Goal: Information Seeking & Learning: Learn about a topic

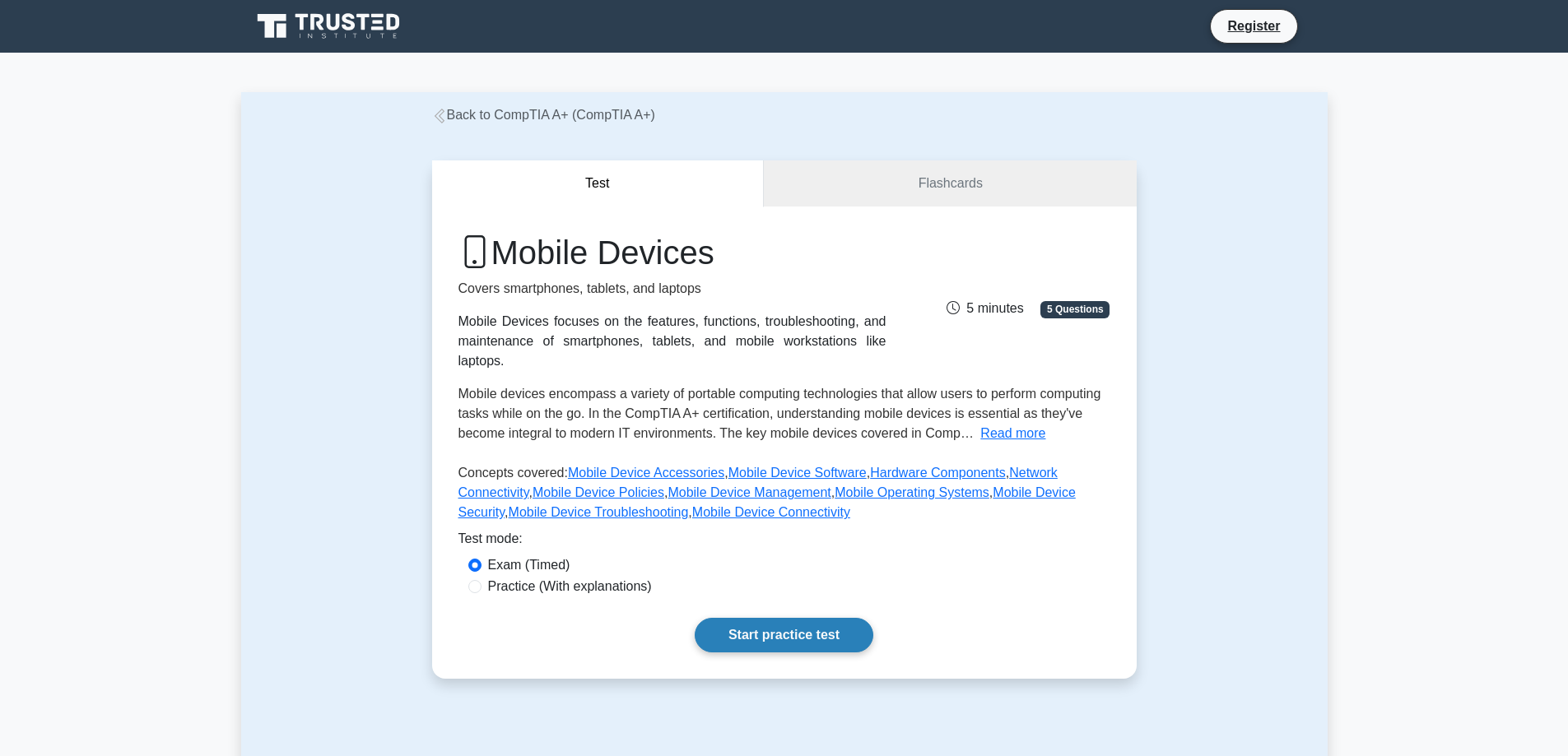
click at [726, 618] on link "Start practice test" at bounding box center [784, 635] width 178 height 34
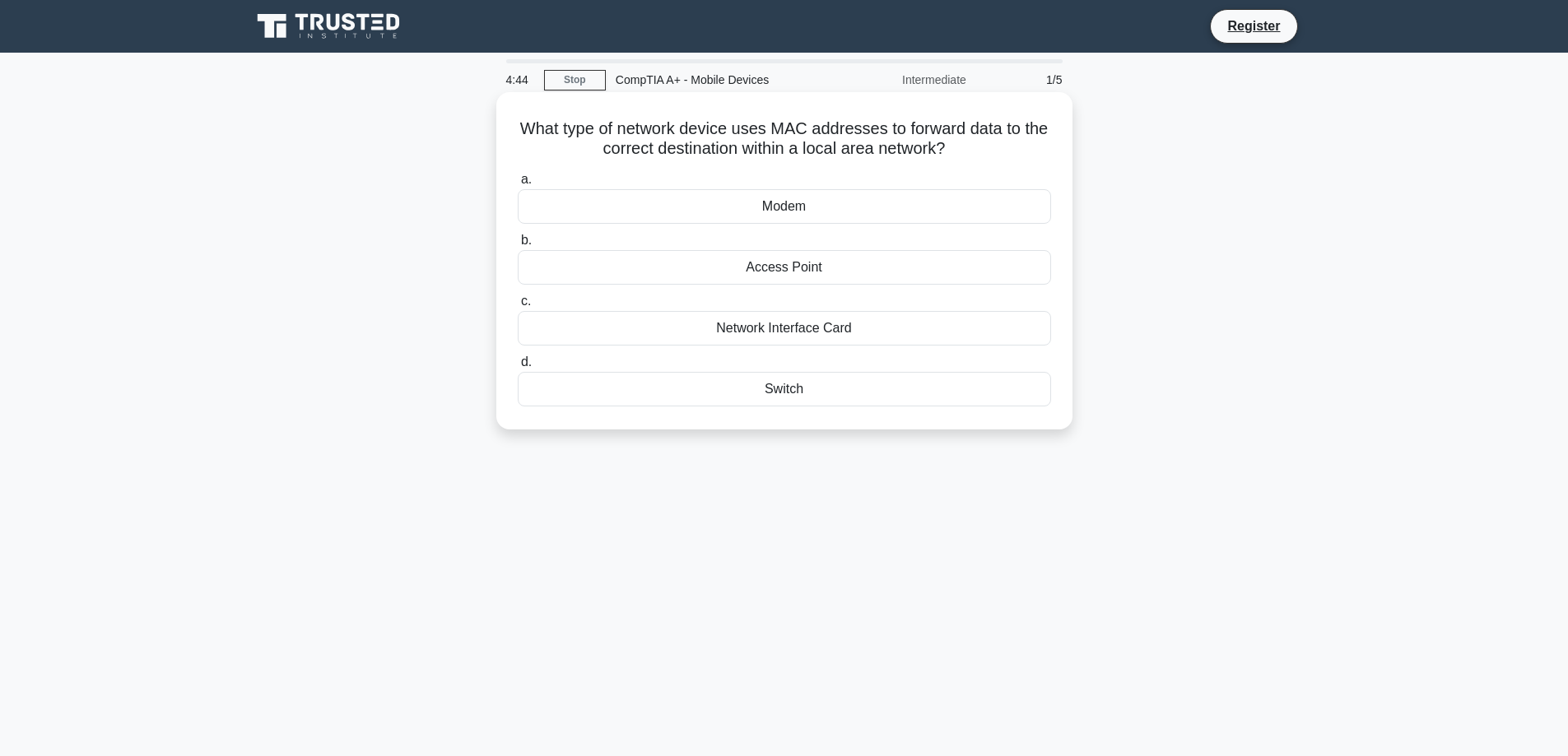
click at [761, 392] on div "Switch" at bounding box center [784, 389] width 534 height 34
click at [518, 367] on input "d. Switch" at bounding box center [518, 362] width 0 height 11
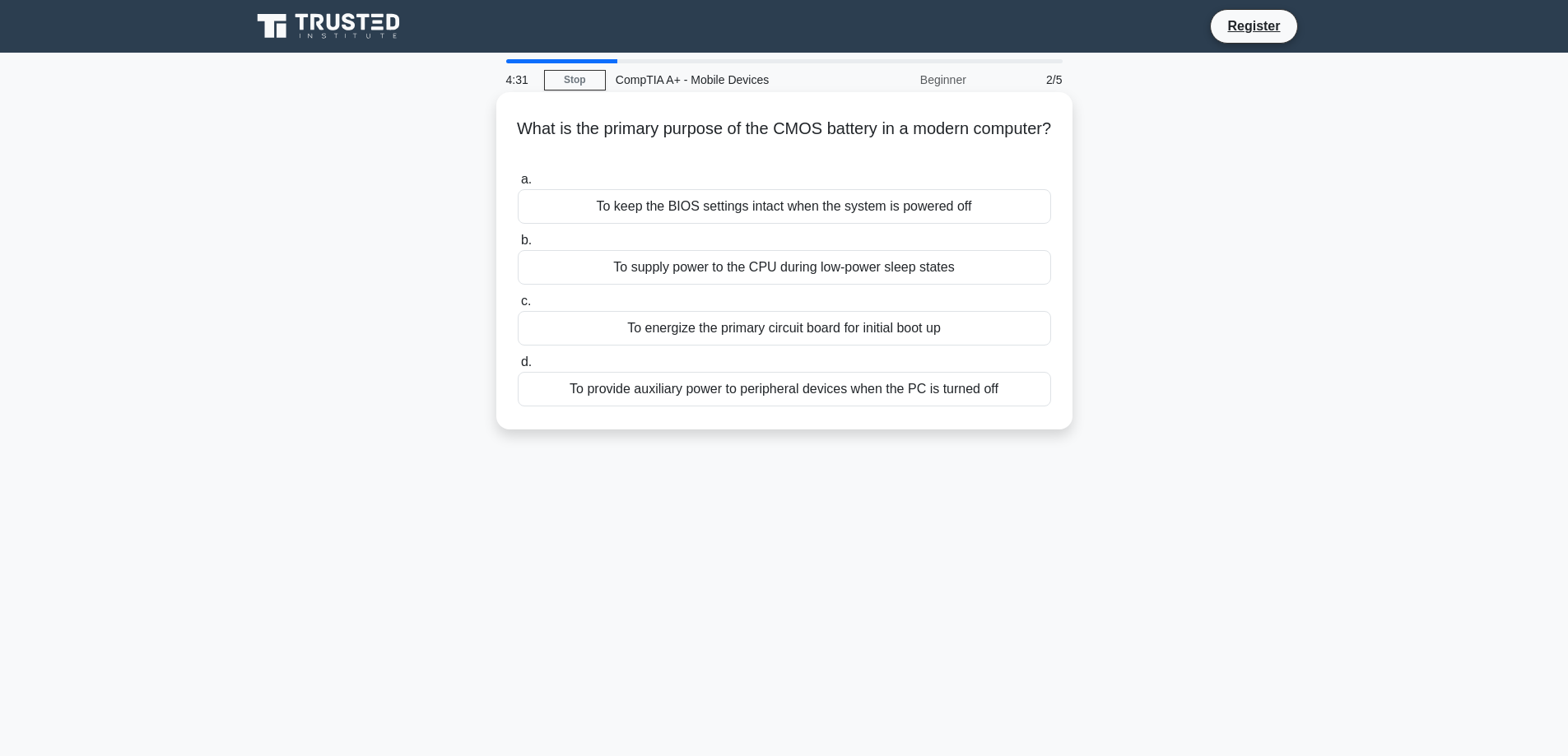
click at [759, 215] on div "To keep the BIOS settings intact when the system is powered off" at bounding box center [784, 206] width 534 height 34
click at [518, 185] on input "a. To keep the BIOS settings intact when the system is powered off" at bounding box center [518, 180] width 0 height 11
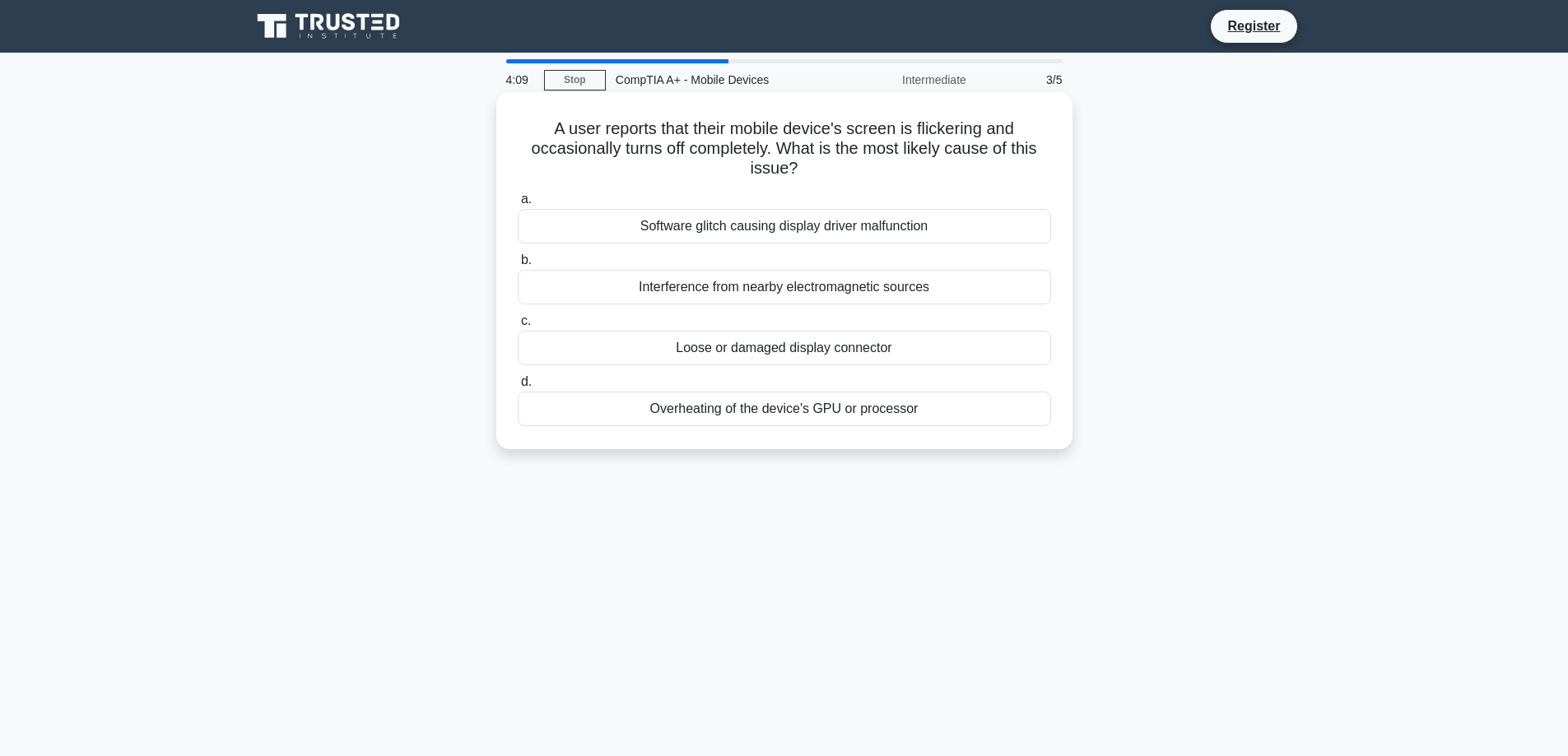
click at [777, 350] on div "Loose or damaged display connector" at bounding box center [784, 348] width 534 height 34
click at [518, 327] on input "c. Loose or damaged display connector" at bounding box center [518, 321] width 0 height 11
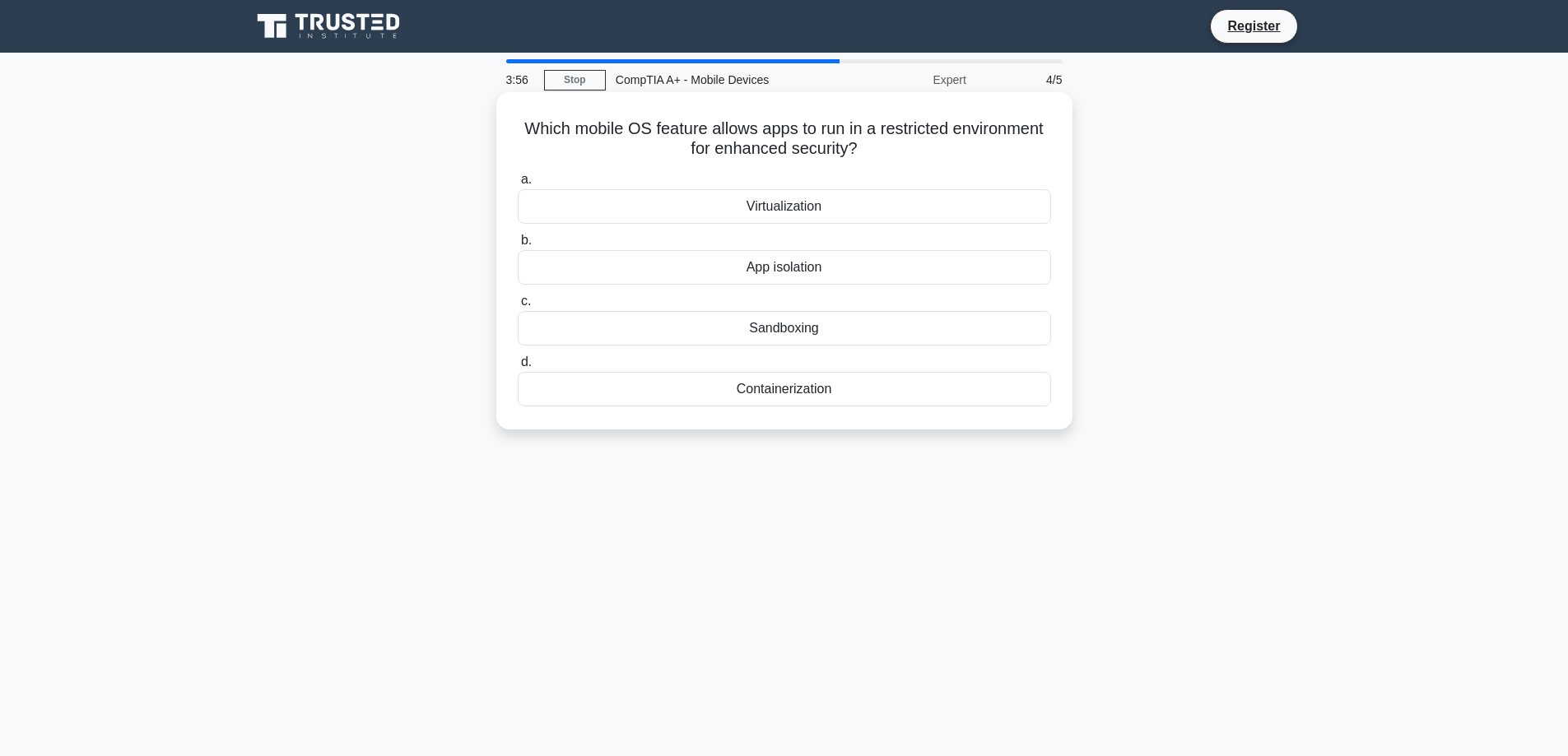
click at [804, 328] on div "Sandboxing" at bounding box center [784, 328] width 534 height 34
click at [518, 306] on input "c. Sandboxing" at bounding box center [518, 301] width 0 height 11
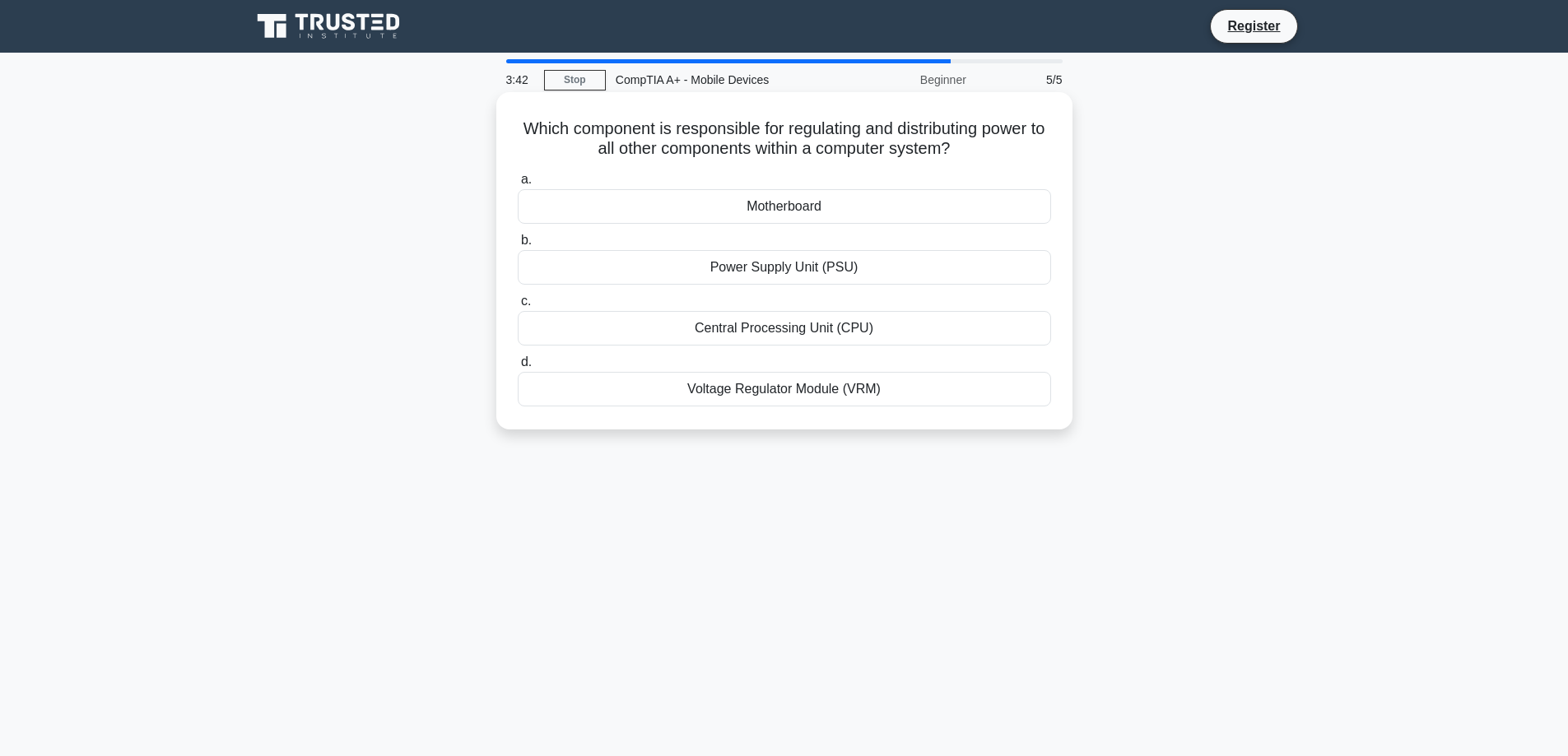
click at [803, 269] on div "Power Supply Unit (PSU)" at bounding box center [784, 267] width 534 height 34
click at [518, 246] on input "b. Power Supply Unit (PSU)" at bounding box center [518, 240] width 0 height 11
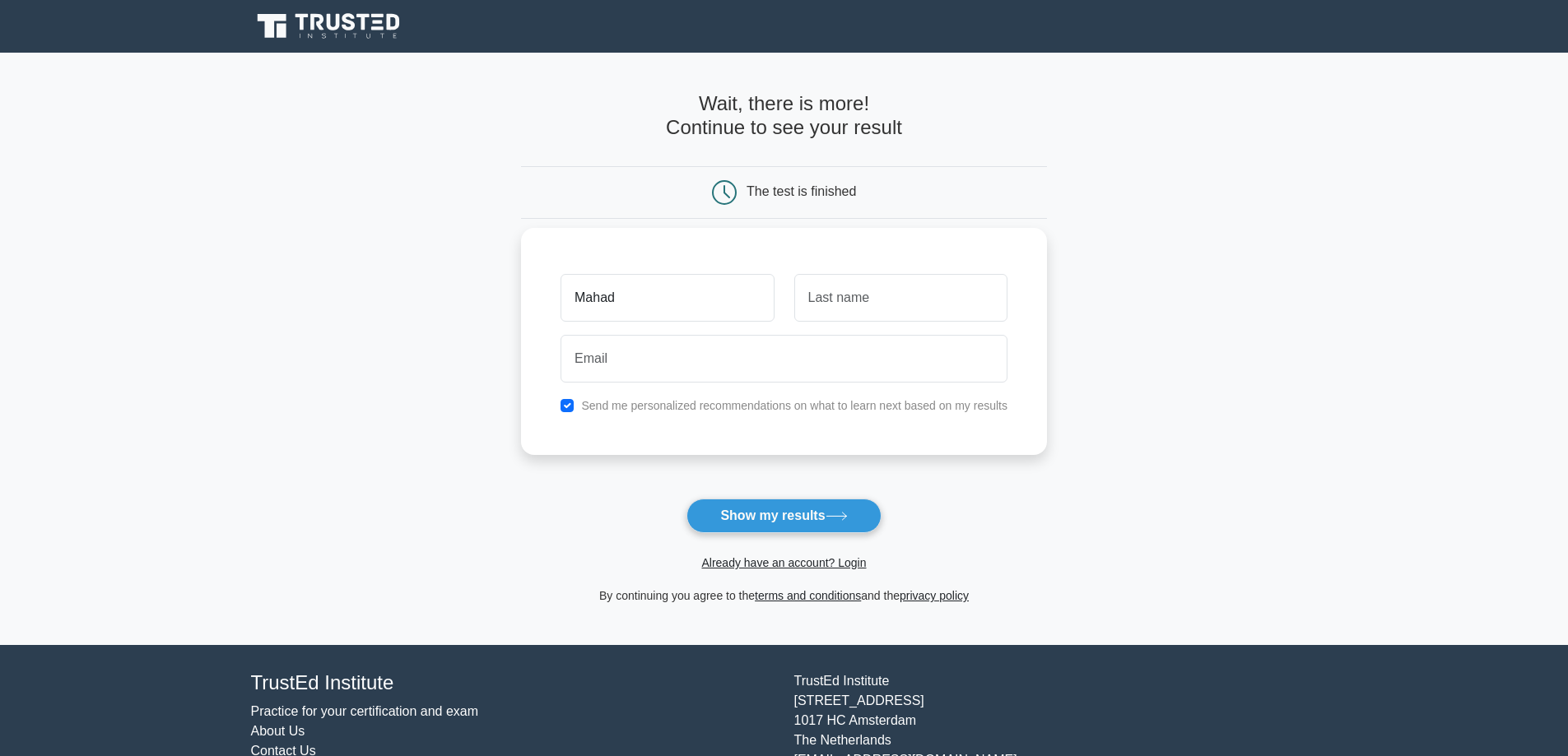
type input "Mahad"
type input "ALi"
type input "mahad5063@gmail.com"
click at [573, 410] on input "checkbox" at bounding box center [566, 405] width 13 height 13
checkbox input "false"
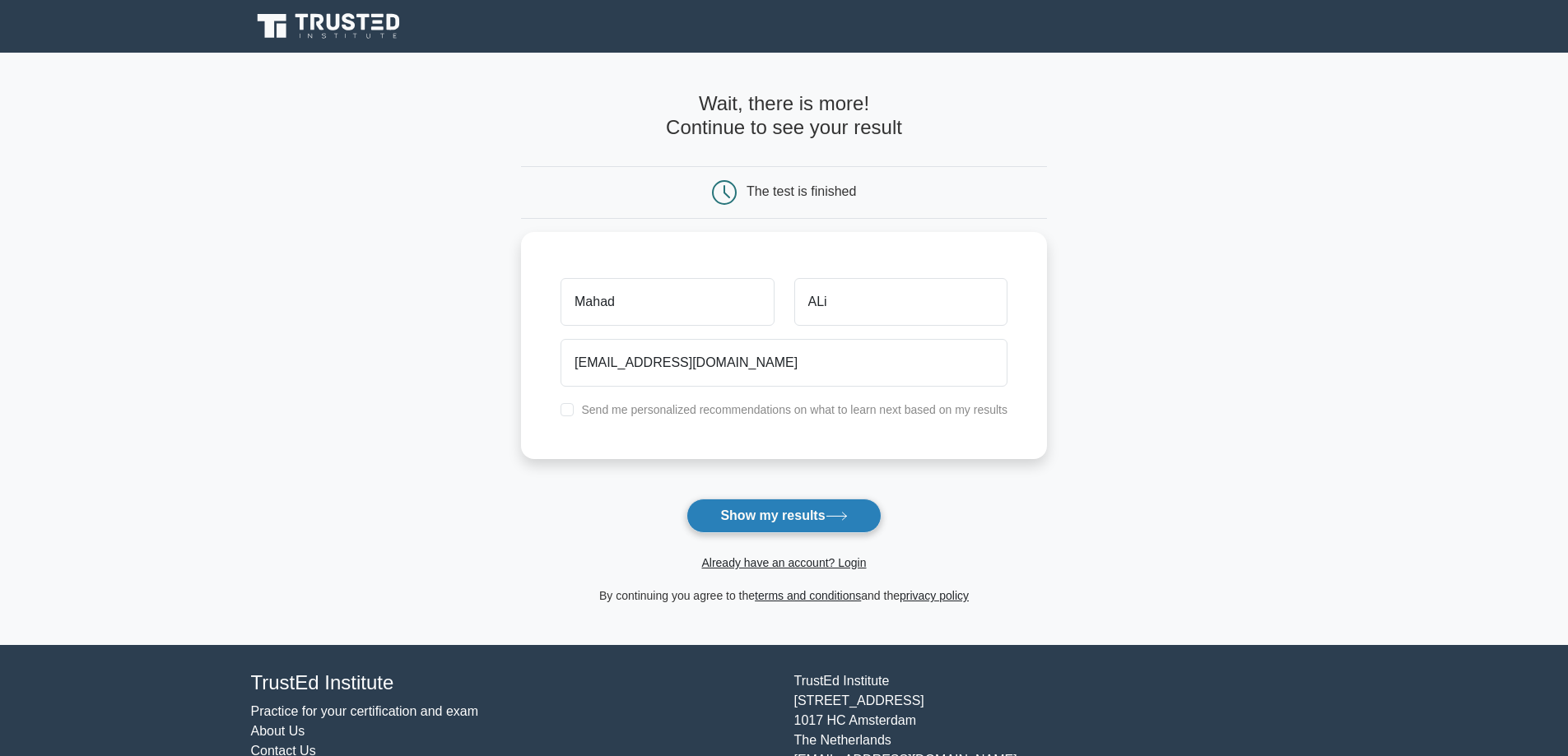
click at [797, 511] on button "Show my results" at bounding box center [784, 516] width 194 height 34
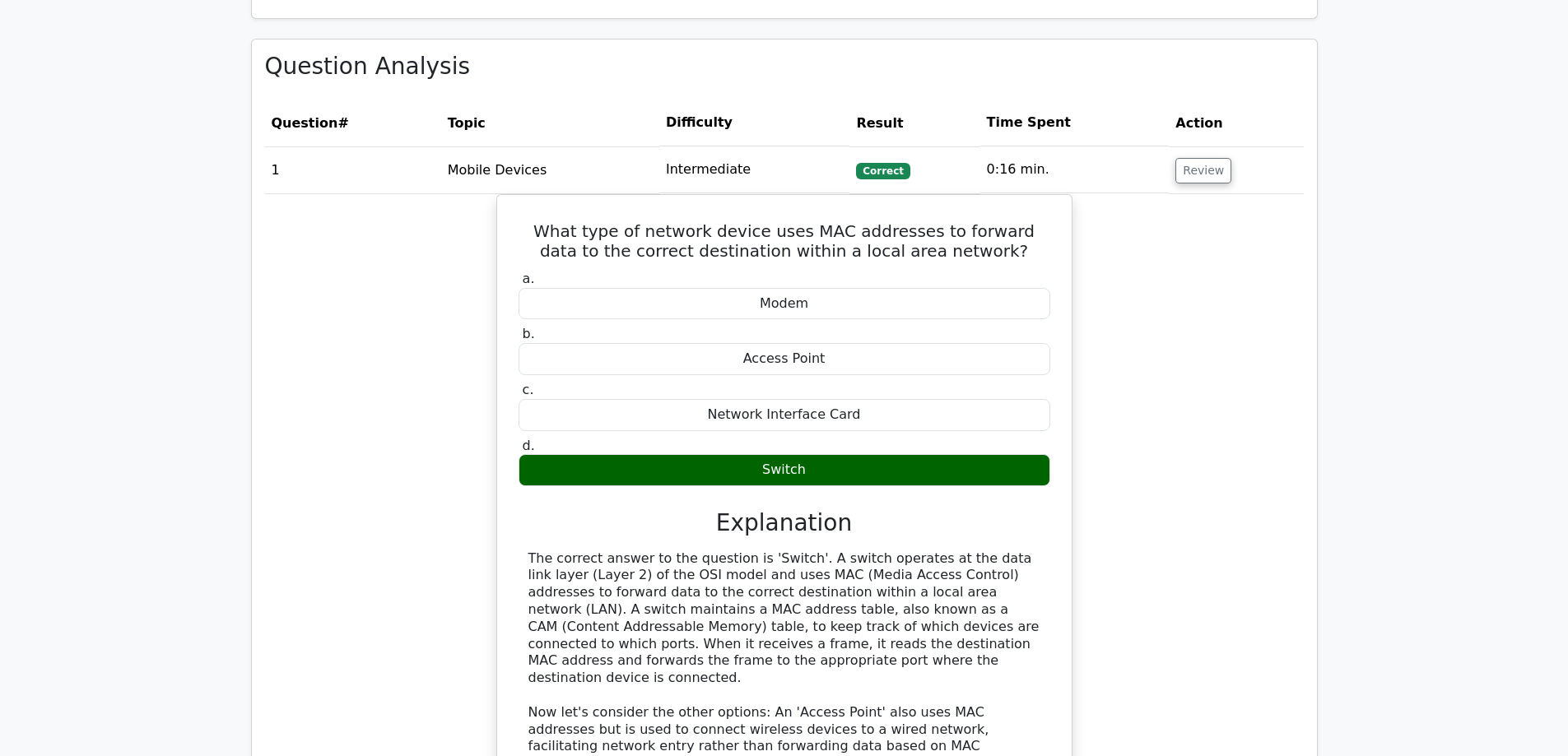
scroll to position [1133, 0]
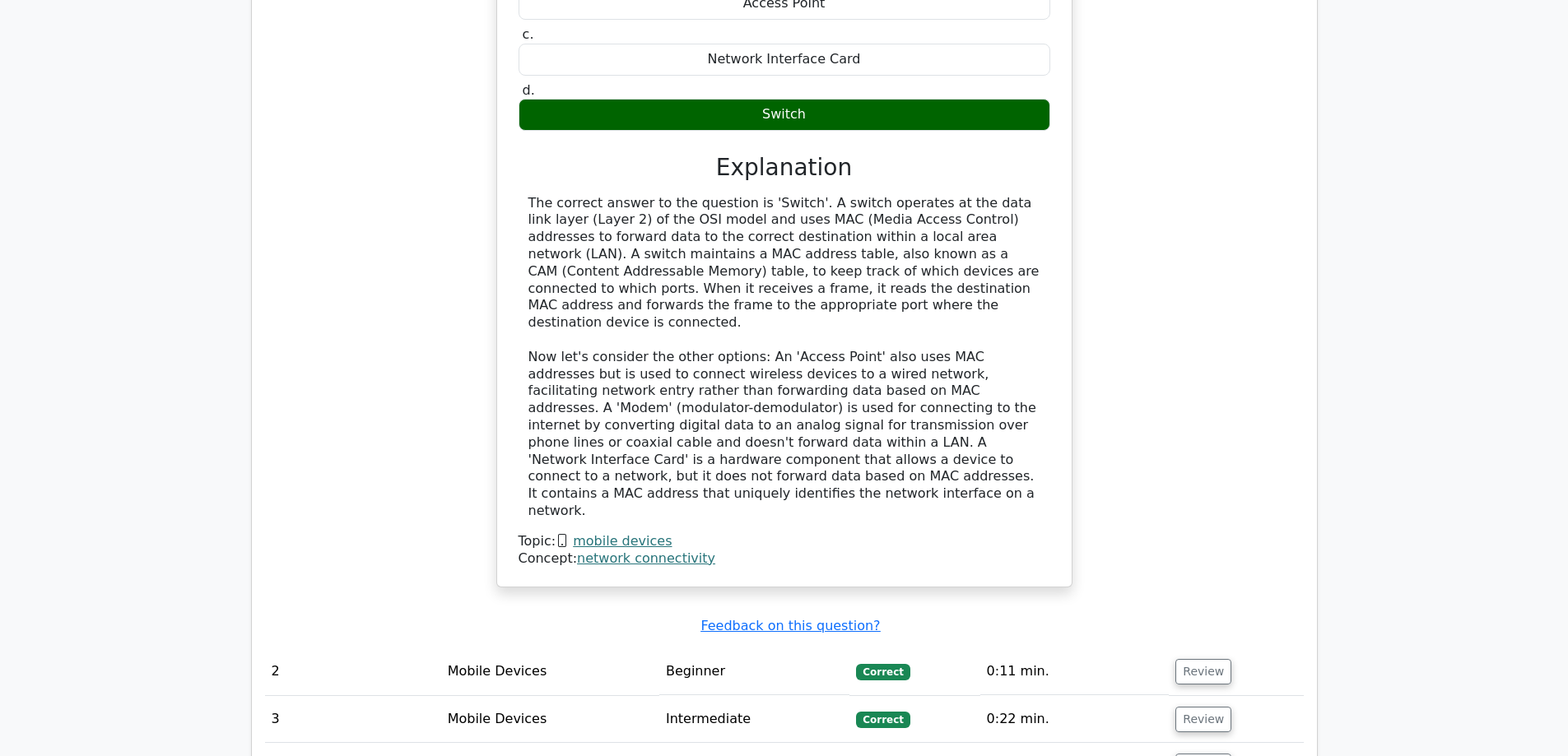
click at [768, 533] on div "Topic: mobile devices" at bounding box center [784, 542] width 532 height 18
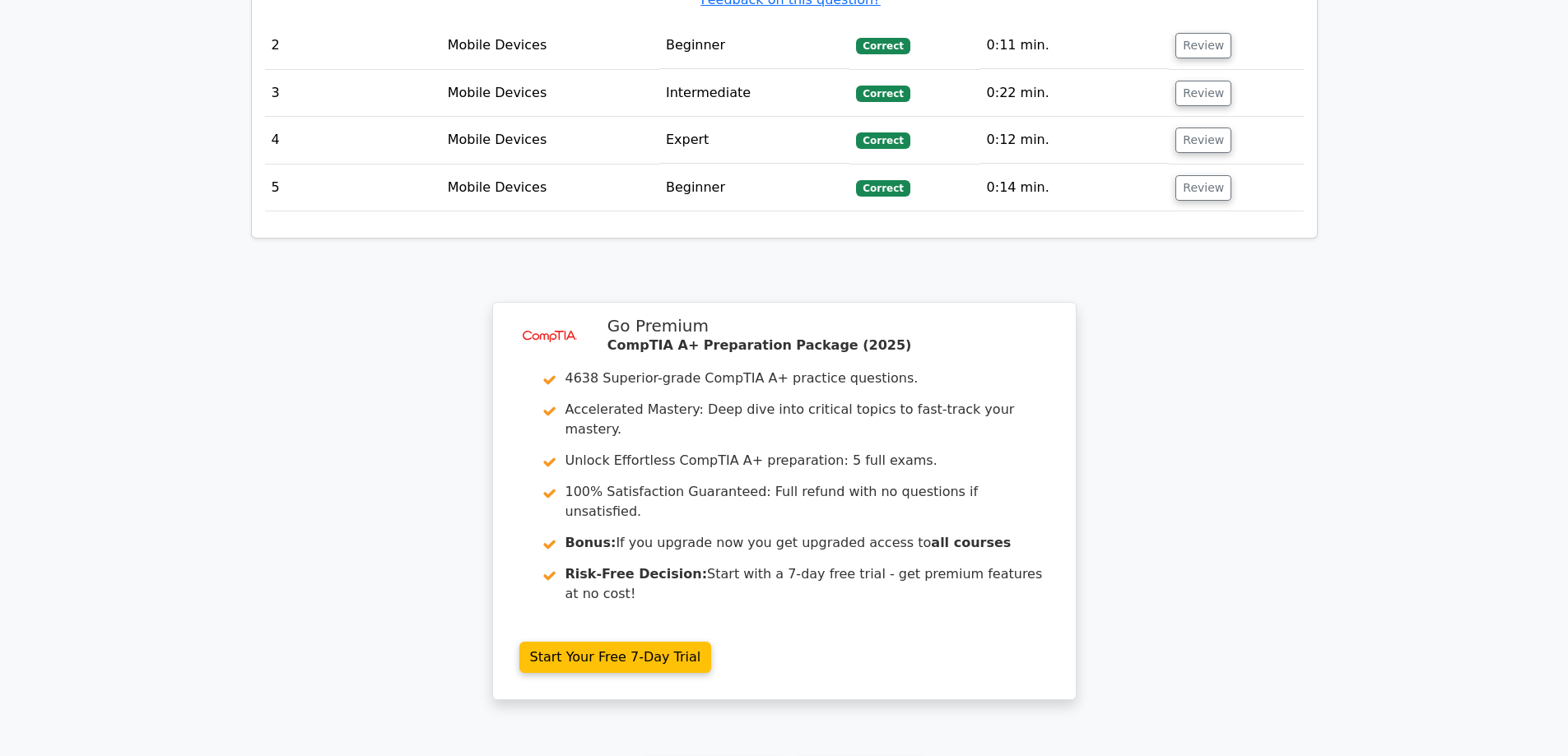
scroll to position [2202, 0]
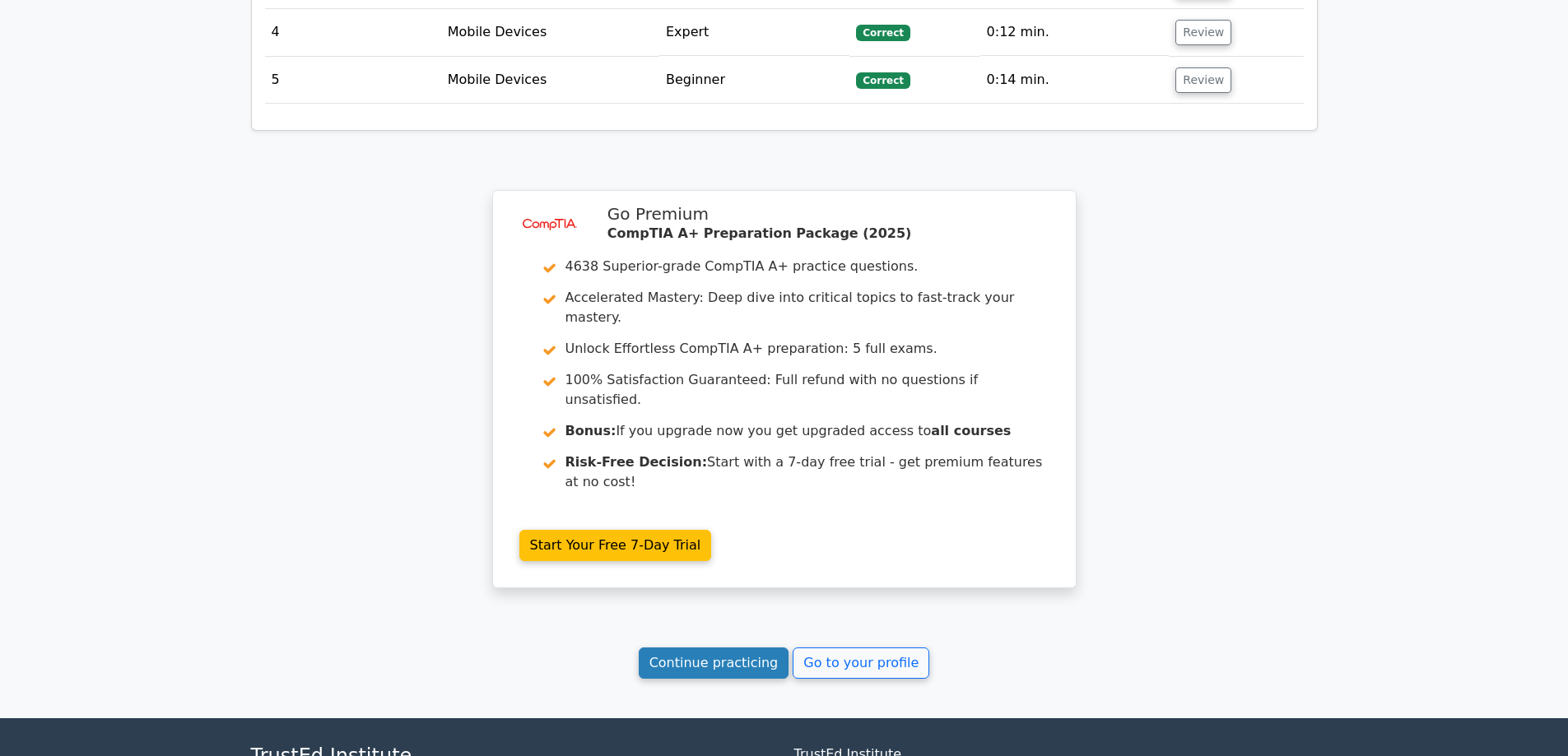
click at [683, 647] on link "Continue practicing" at bounding box center [714, 662] width 150 height 31
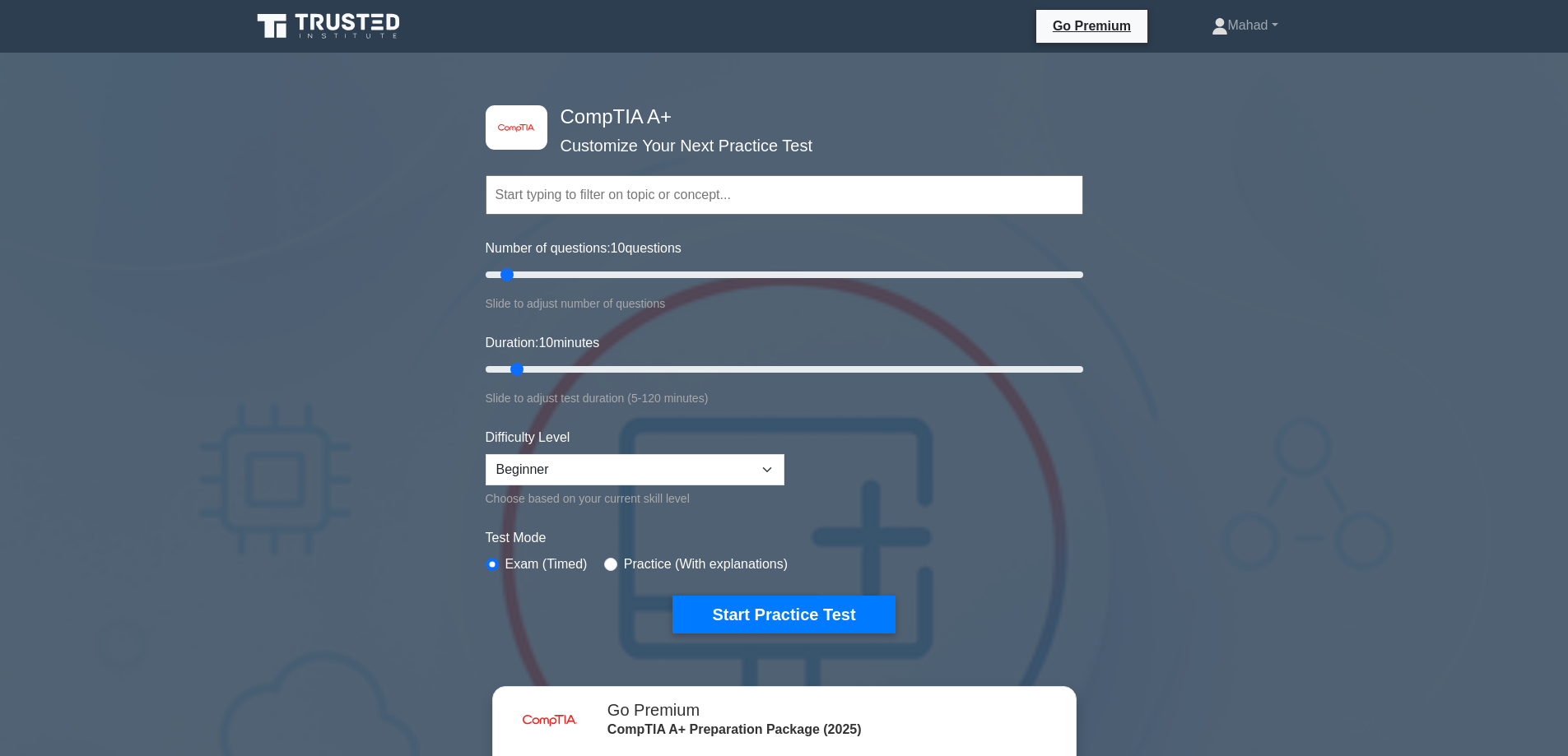
click at [706, 181] on input "text" at bounding box center [784, 194] width 597 height 40
